Goal: Task Accomplishment & Management: Complete application form

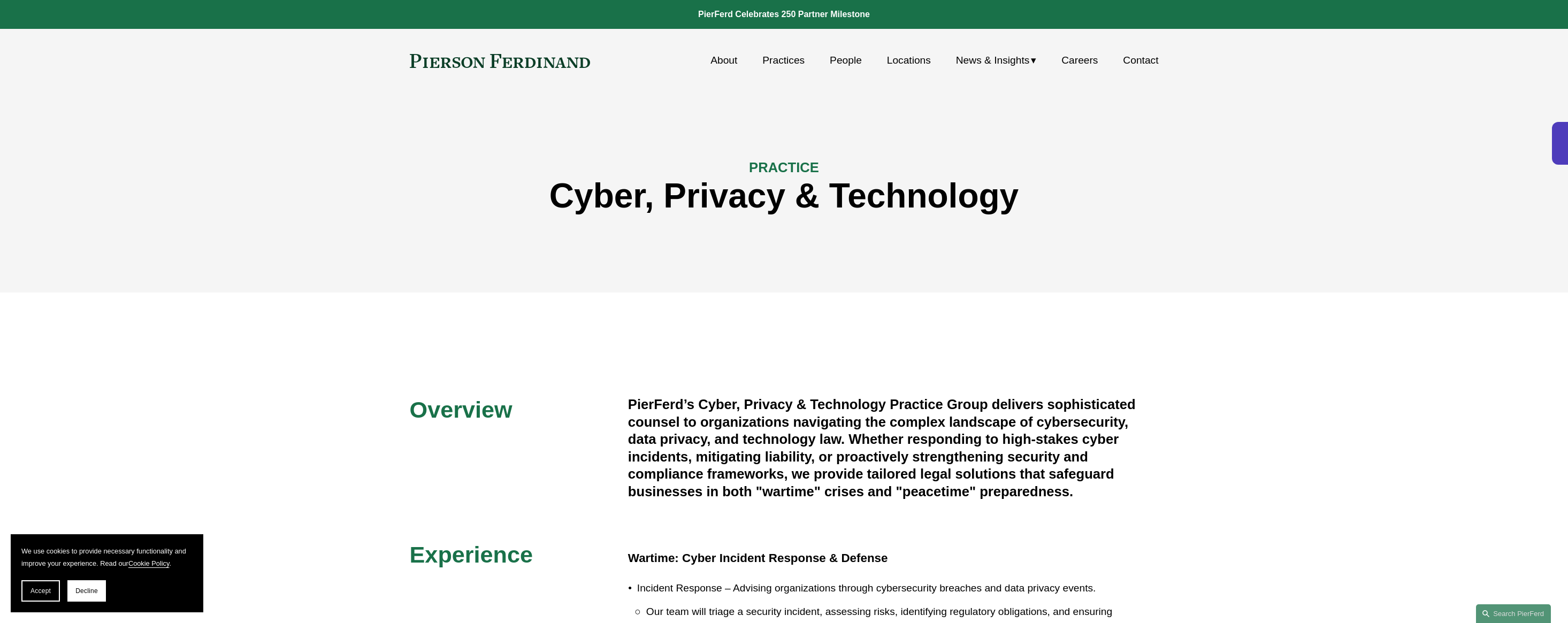
click at [1070, 65] on link "Careers" at bounding box center [1079, 61] width 36 height 20
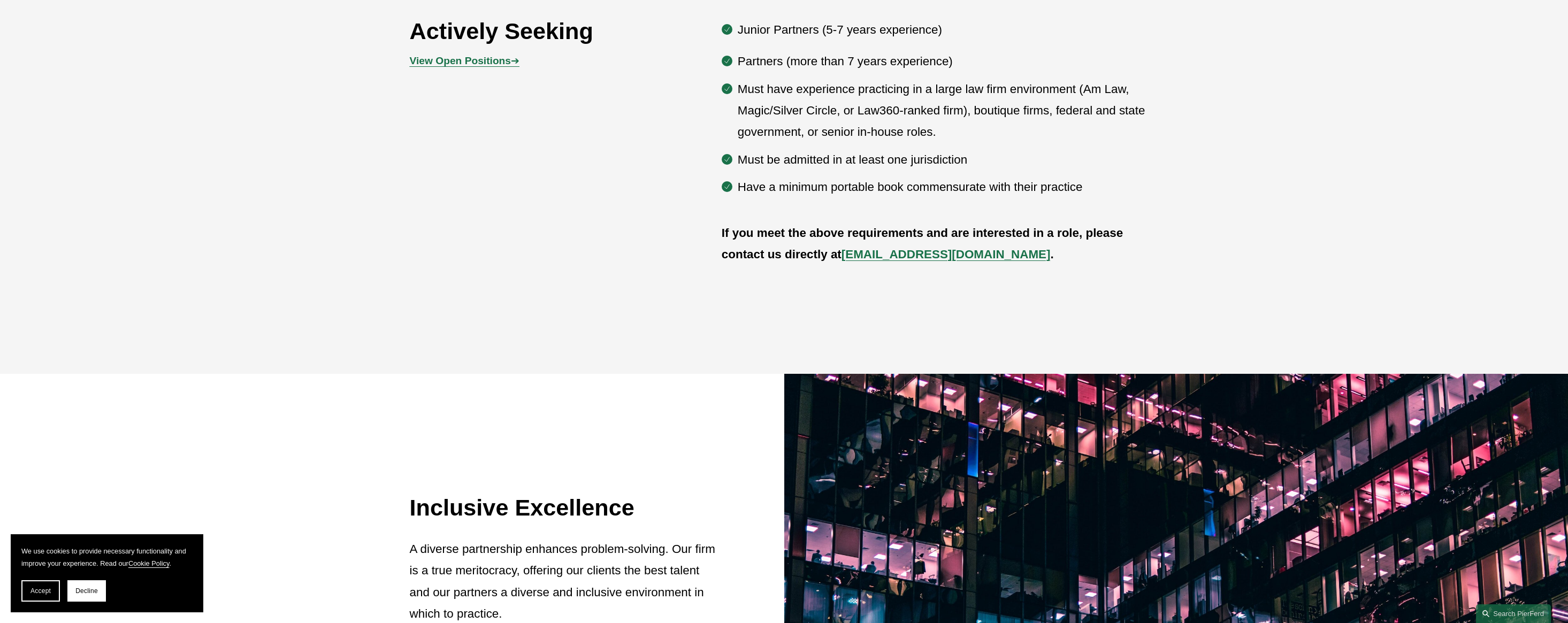
scroll to position [856, 0]
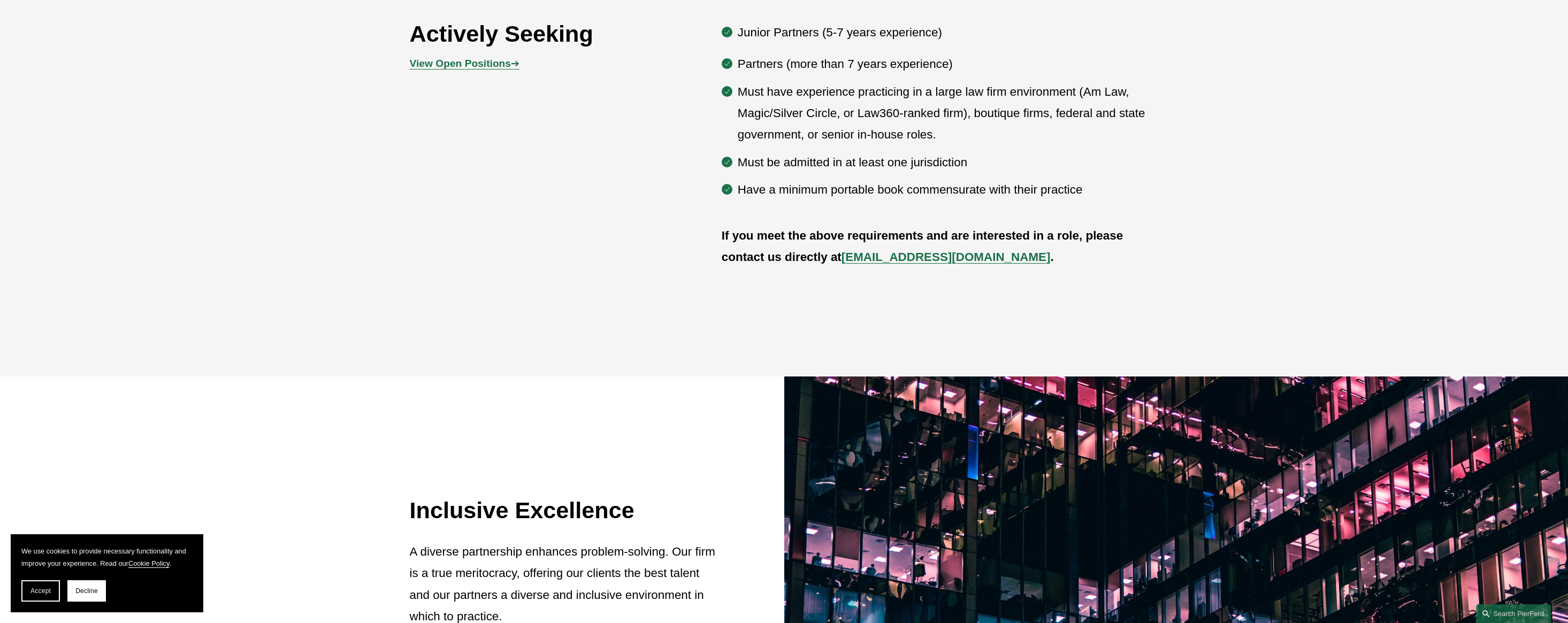
click at [490, 69] on strong "View Open Positions" at bounding box center [460, 63] width 101 height 12
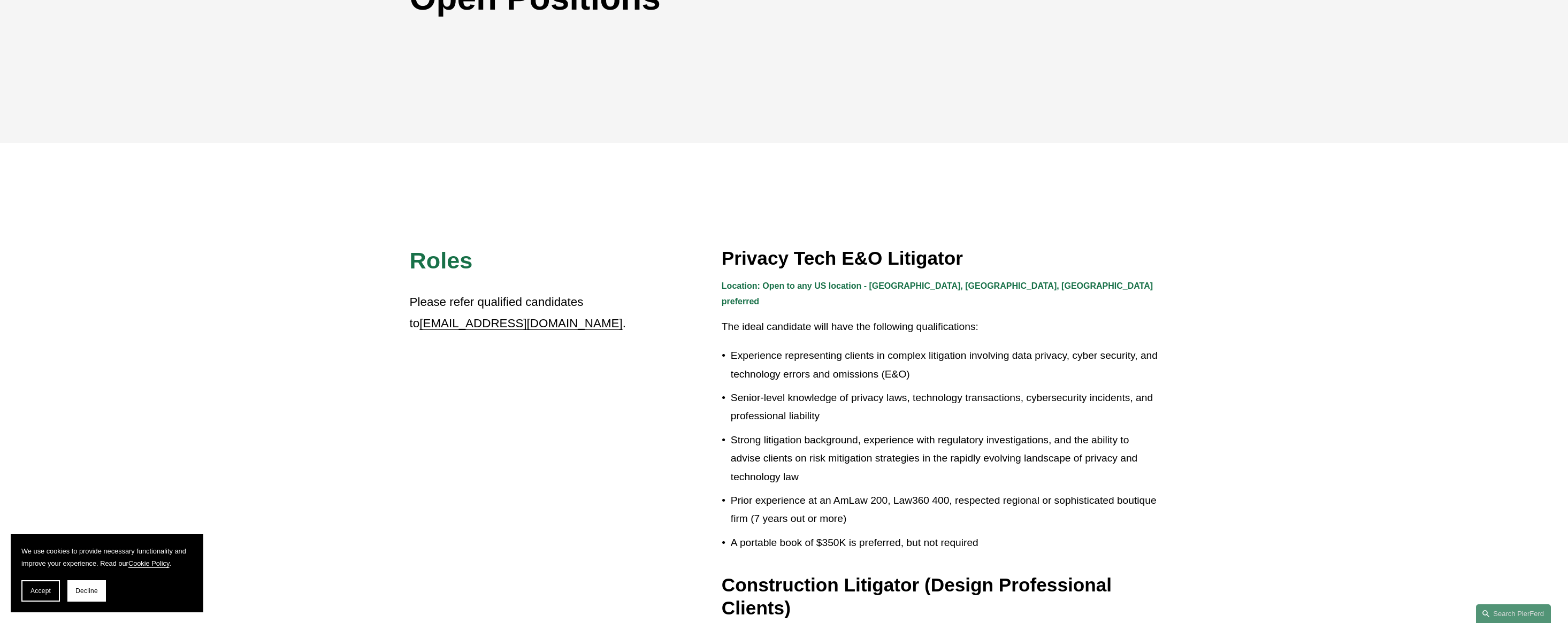
scroll to position [374, 0]
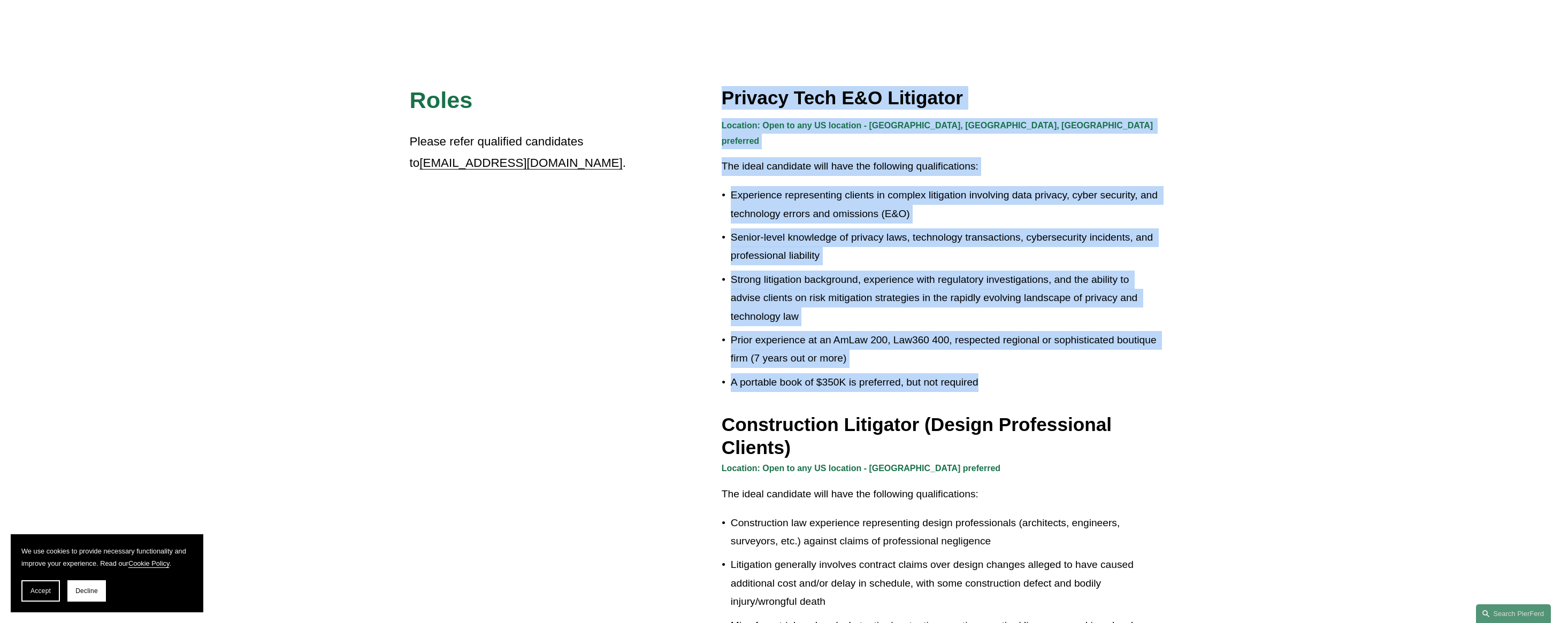
drag, startPoint x: 987, startPoint y: 368, endPoint x: 722, endPoint y: 101, distance: 376.2
copy div "Privacy Tech E&O Litigator Location: Open to any US location - CA, IL, TX prefe…"
